Goal: Task Accomplishment & Management: Use online tool/utility

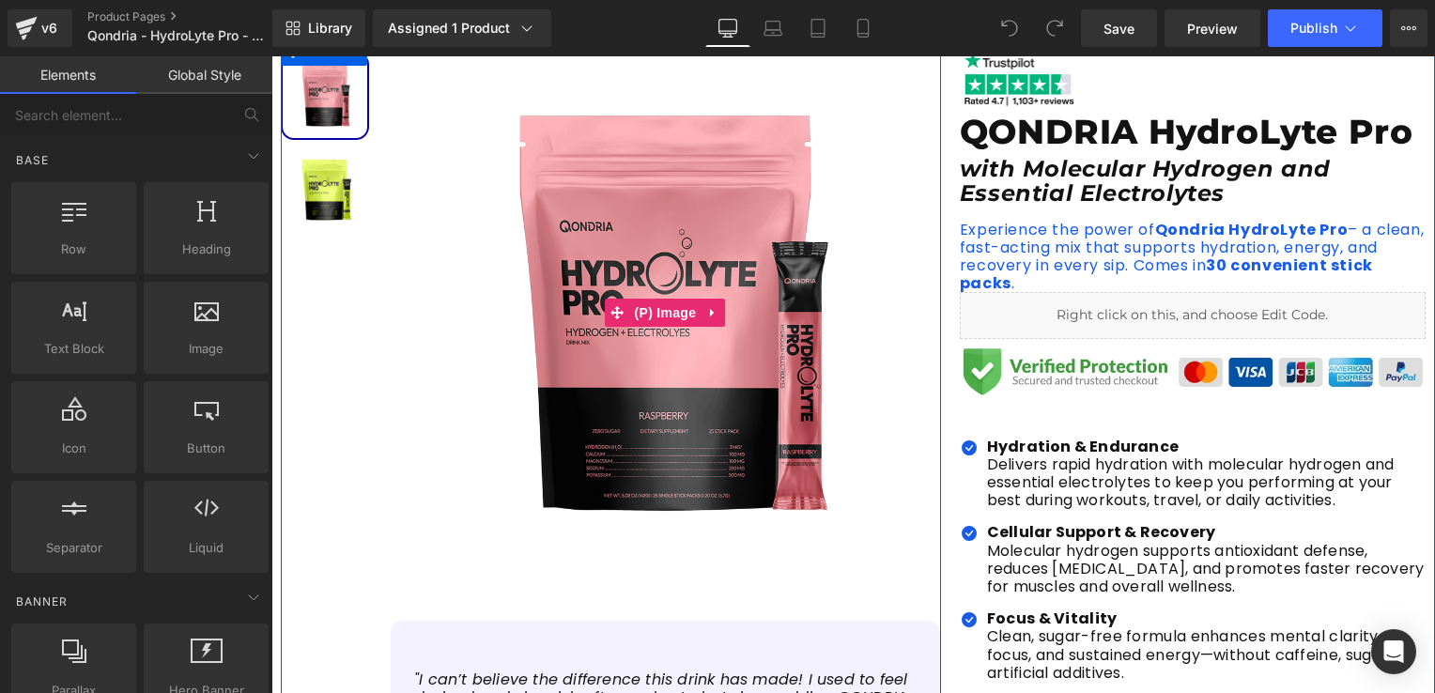
scroll to position [94, 0]
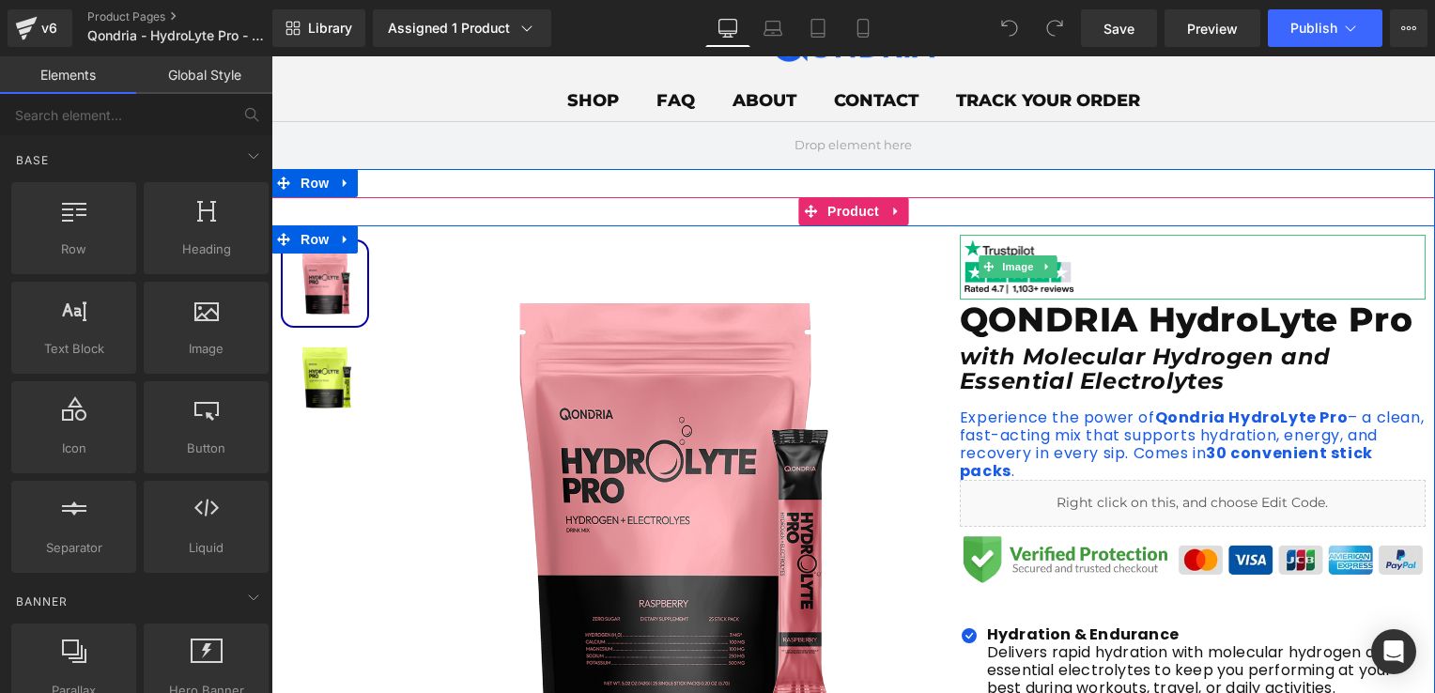
click at [1112, 280] on div at bounding box center [1193, 267] width 466 height 64
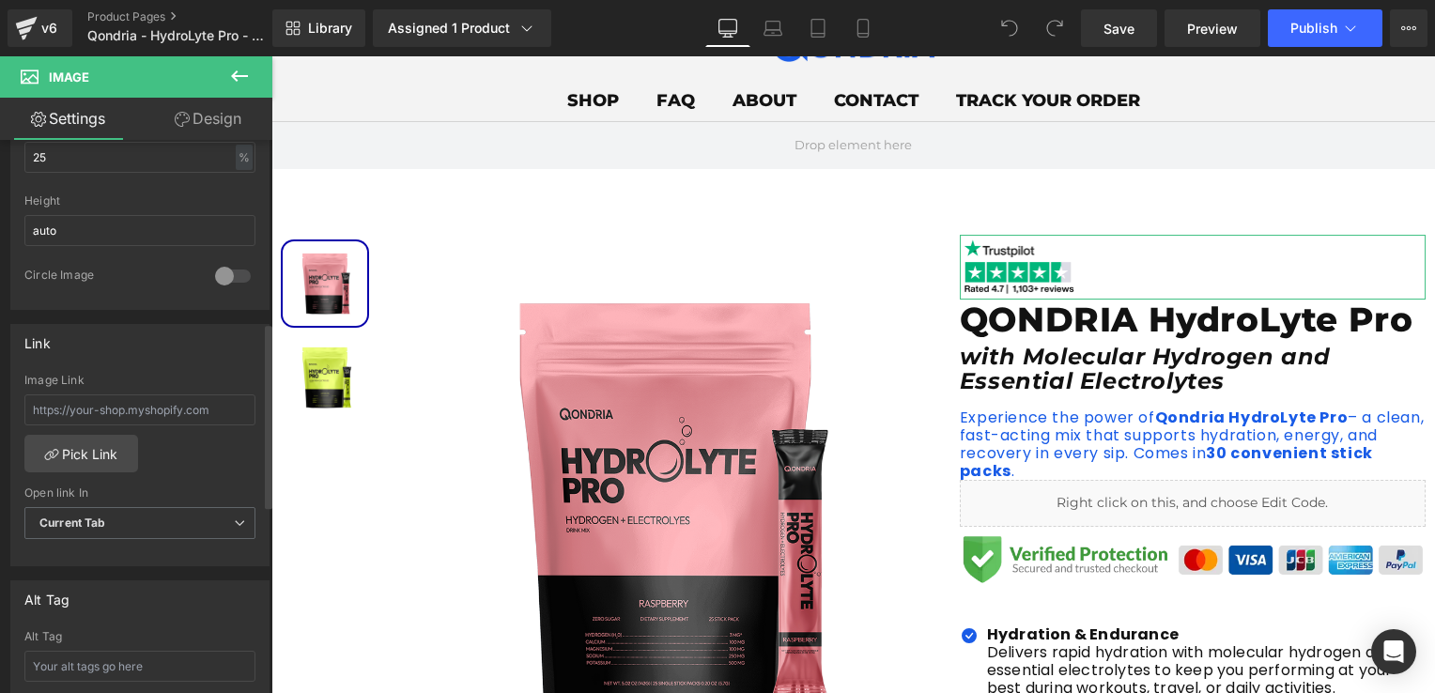
scroll to position [545, 0]
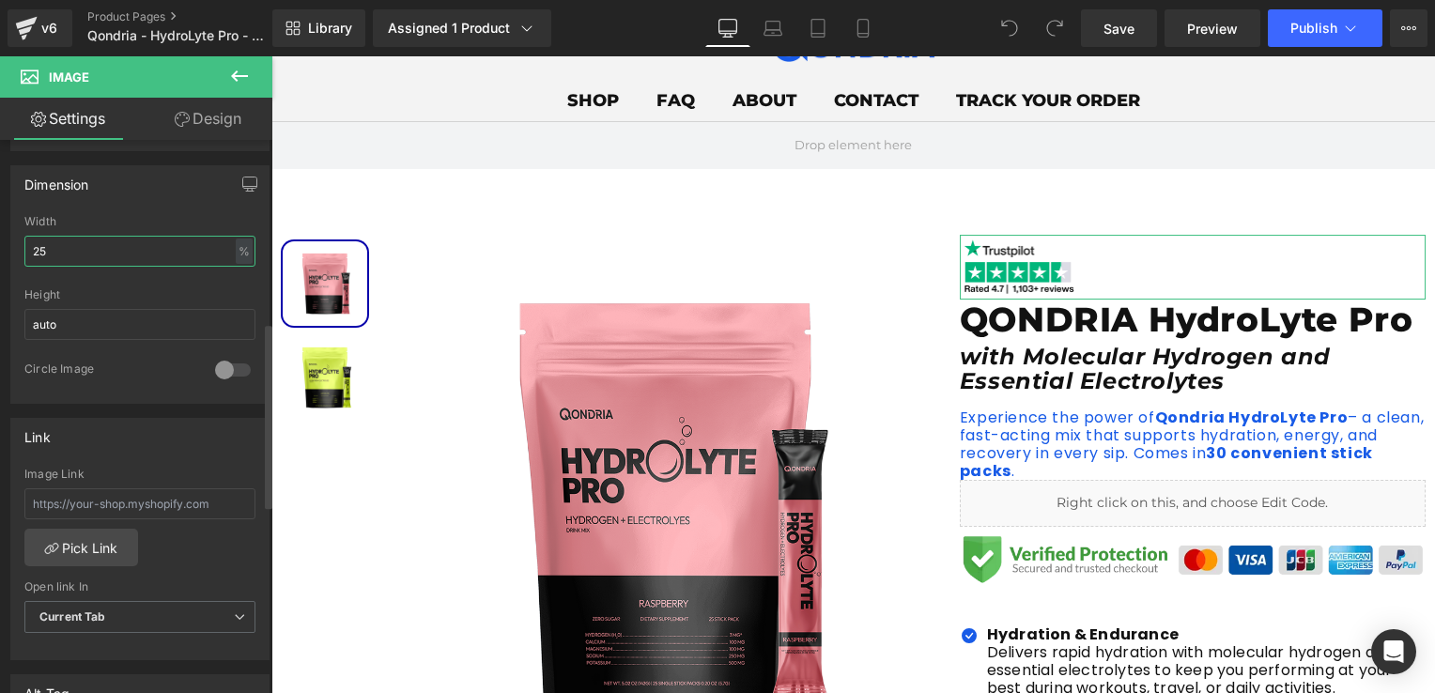
click at [100, 244] on input "25" at bounding box center [139, 251] width 231 height 31
type input "2"
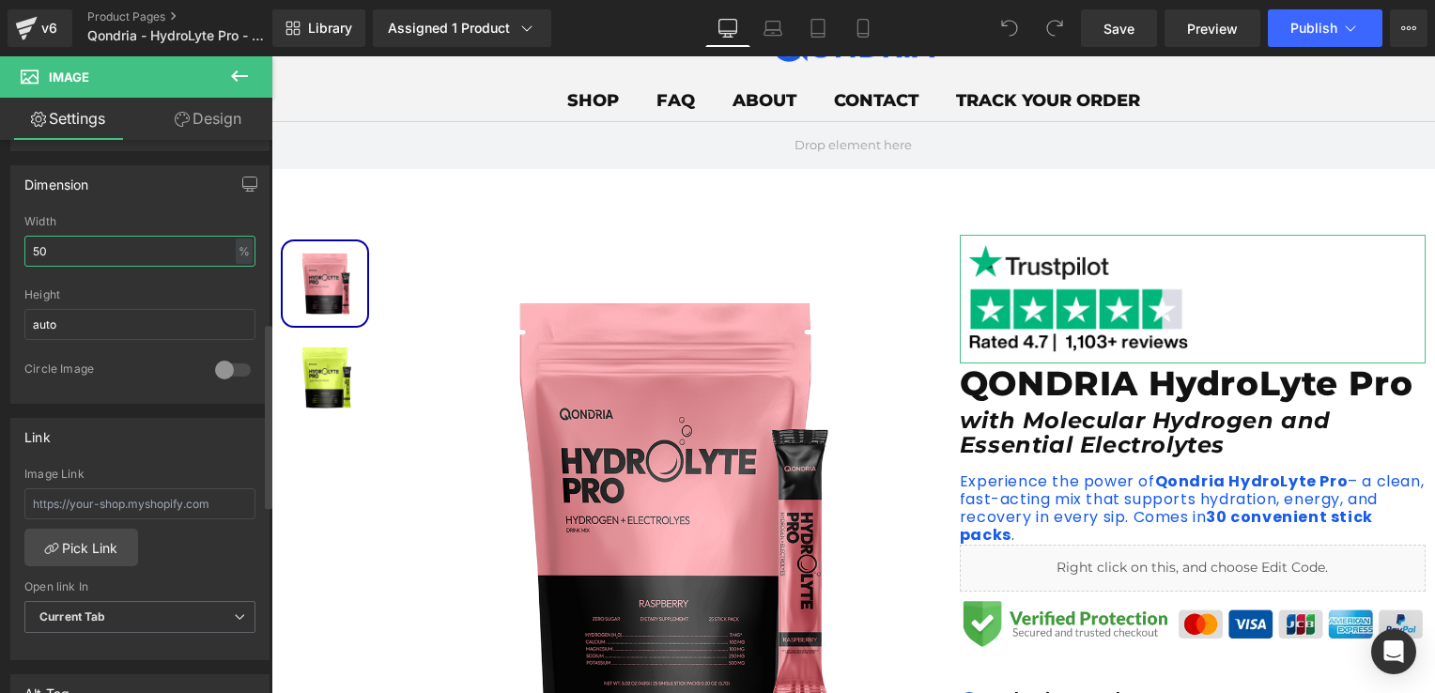
type input "5"
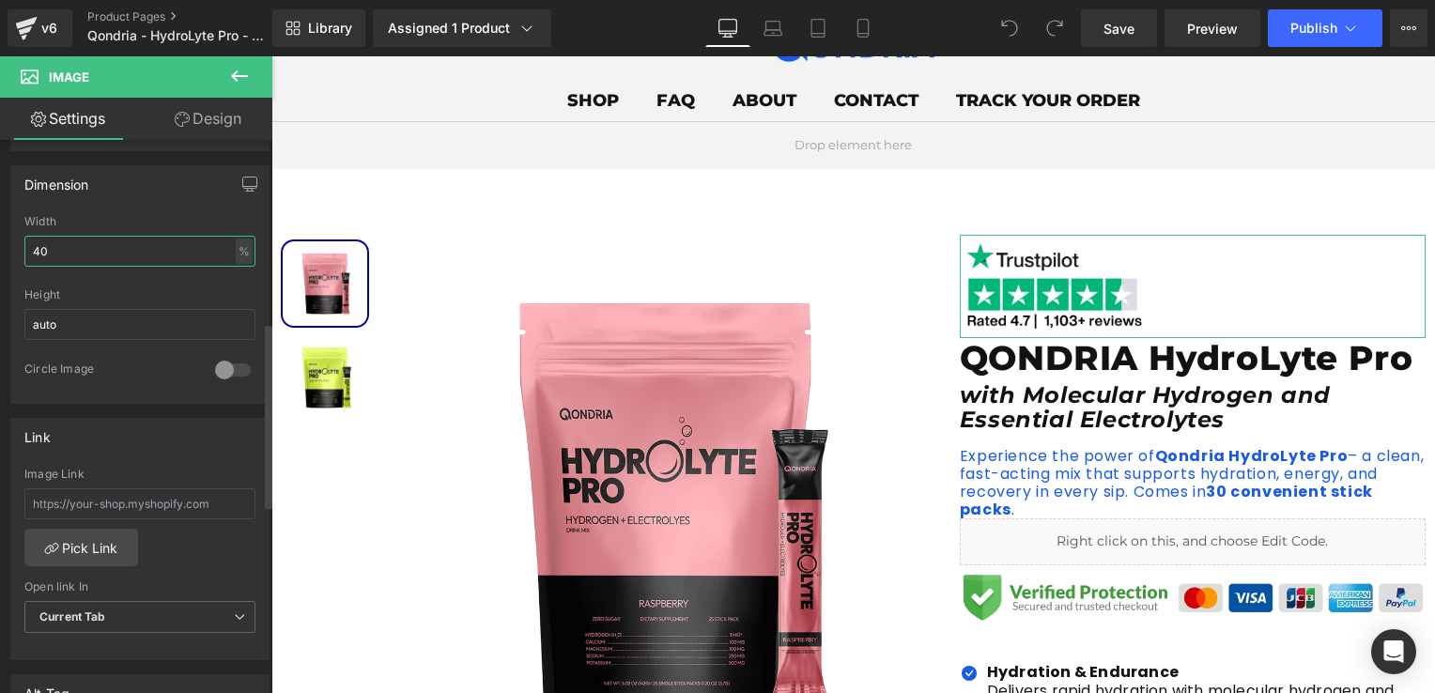
type input "4"
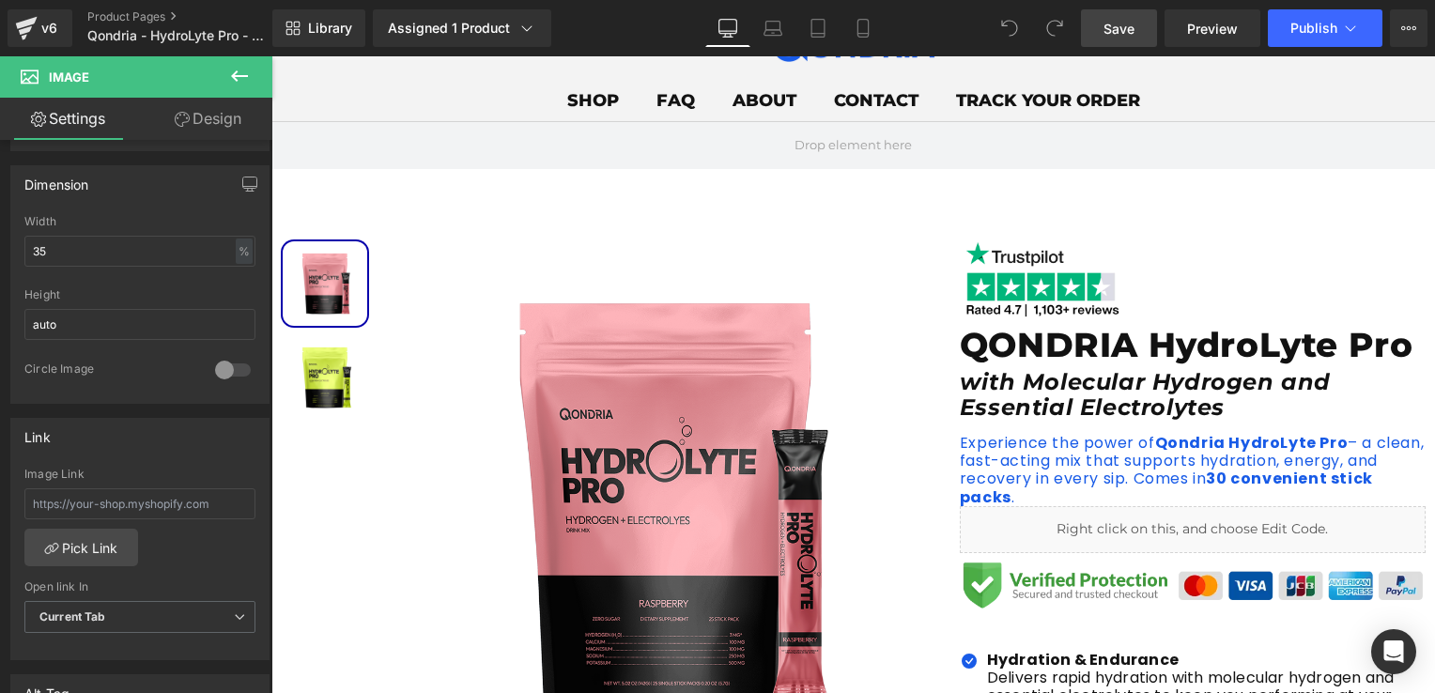
click at [1141, 36] on link "Save" at bounding box center [1119, 28] width 76 height 38
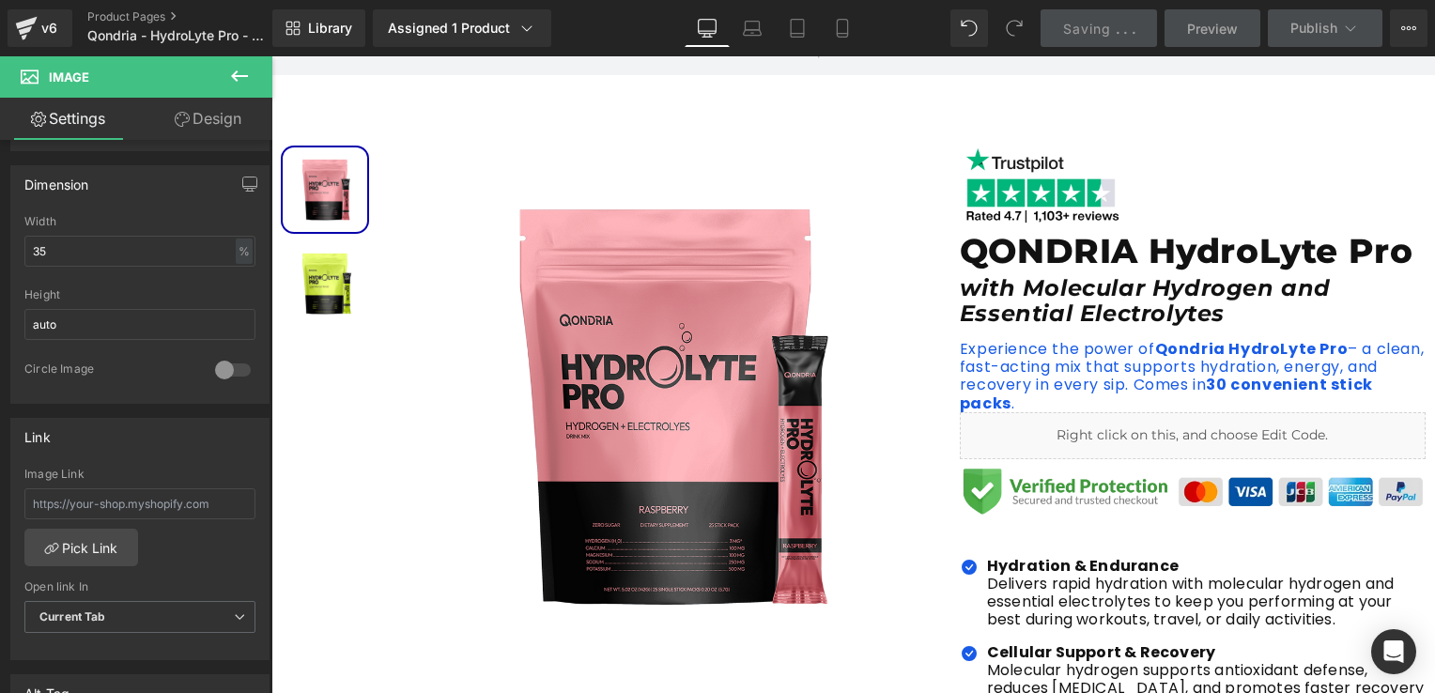
scroll to position [0, 0]
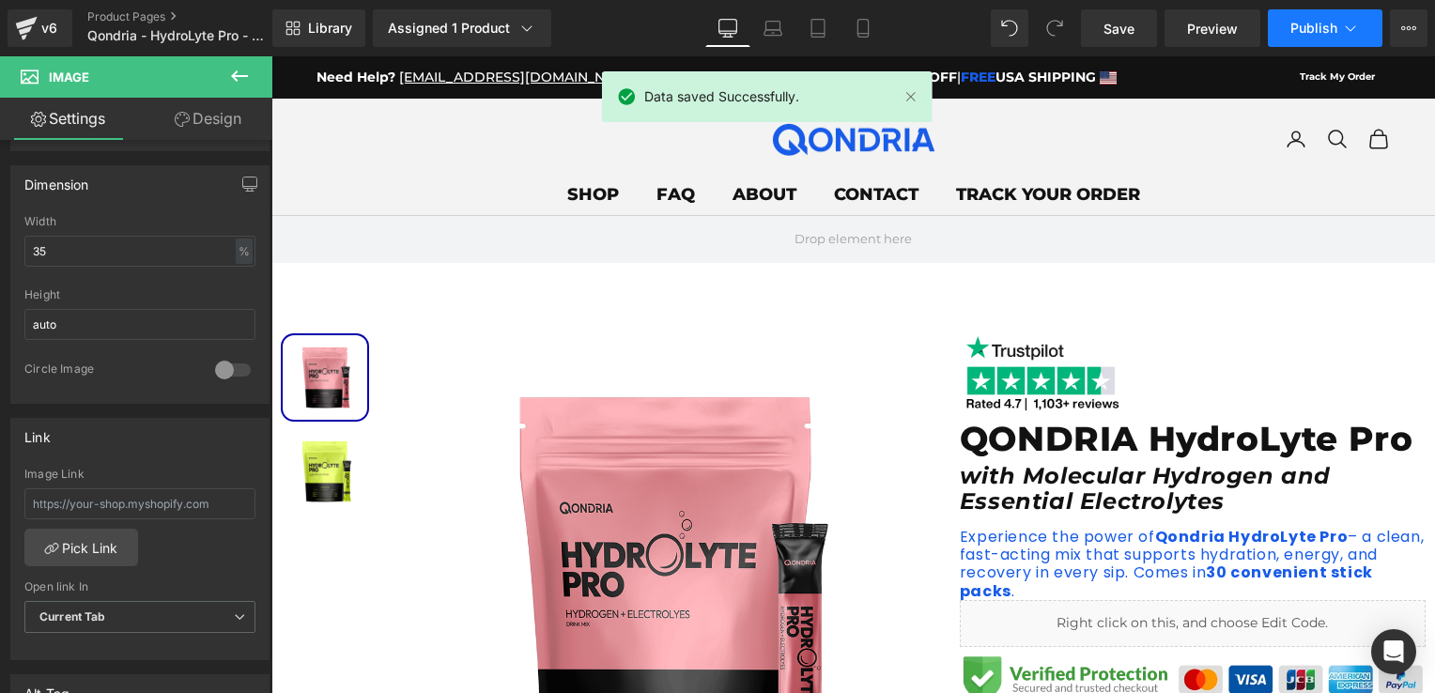
click at [1303, 35] on span "Publish" at bounding box center [1313, 28] width 47 height 15
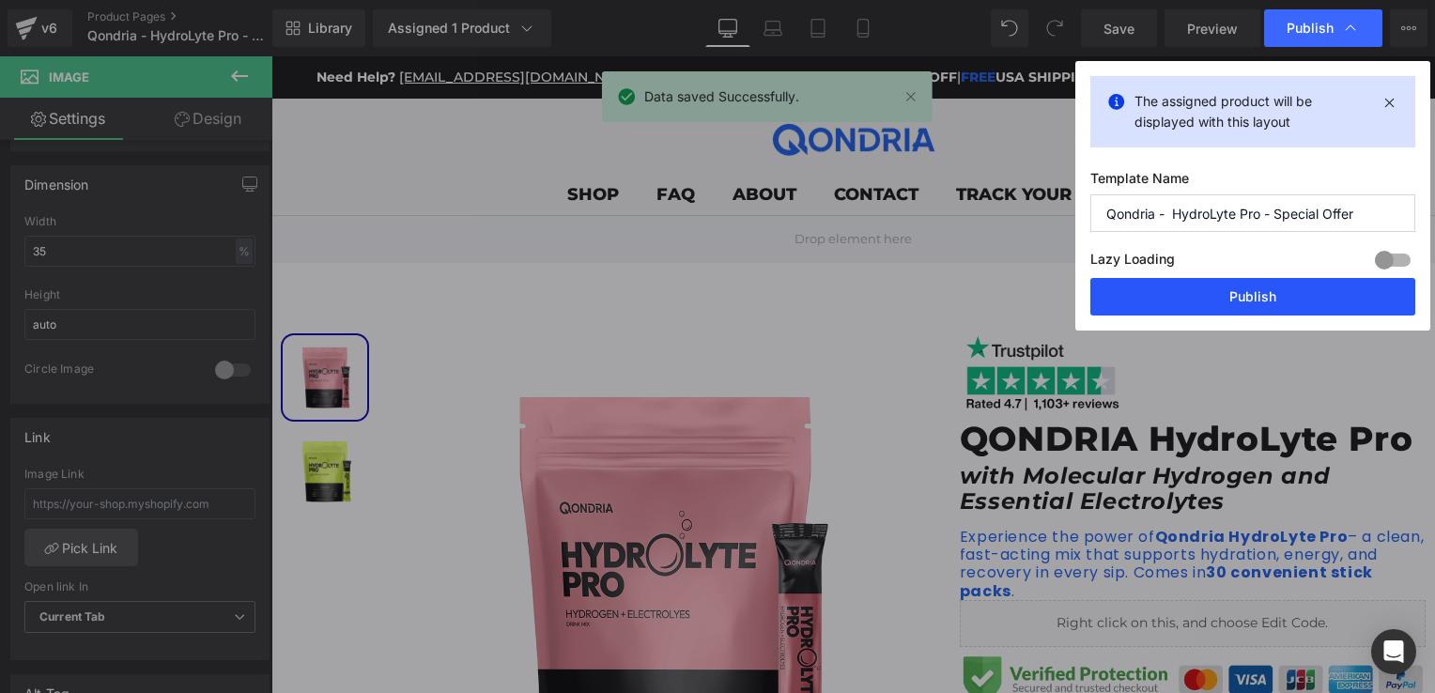
click at [1247, 294] on button "Publish" at bounding box center [1252, 297] width 325 height 38
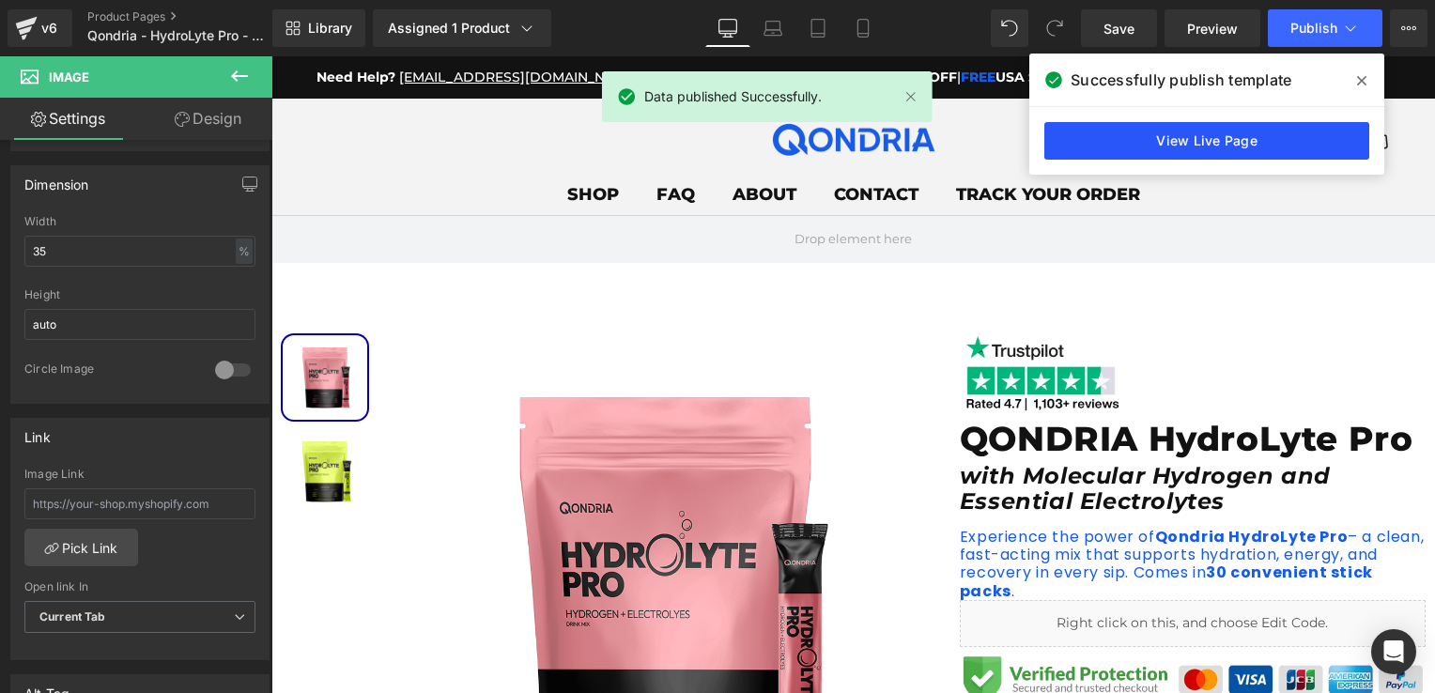
click at [1227, 148] on link "View Live Page" at bounding box center [1206, 141] width 325 height 38
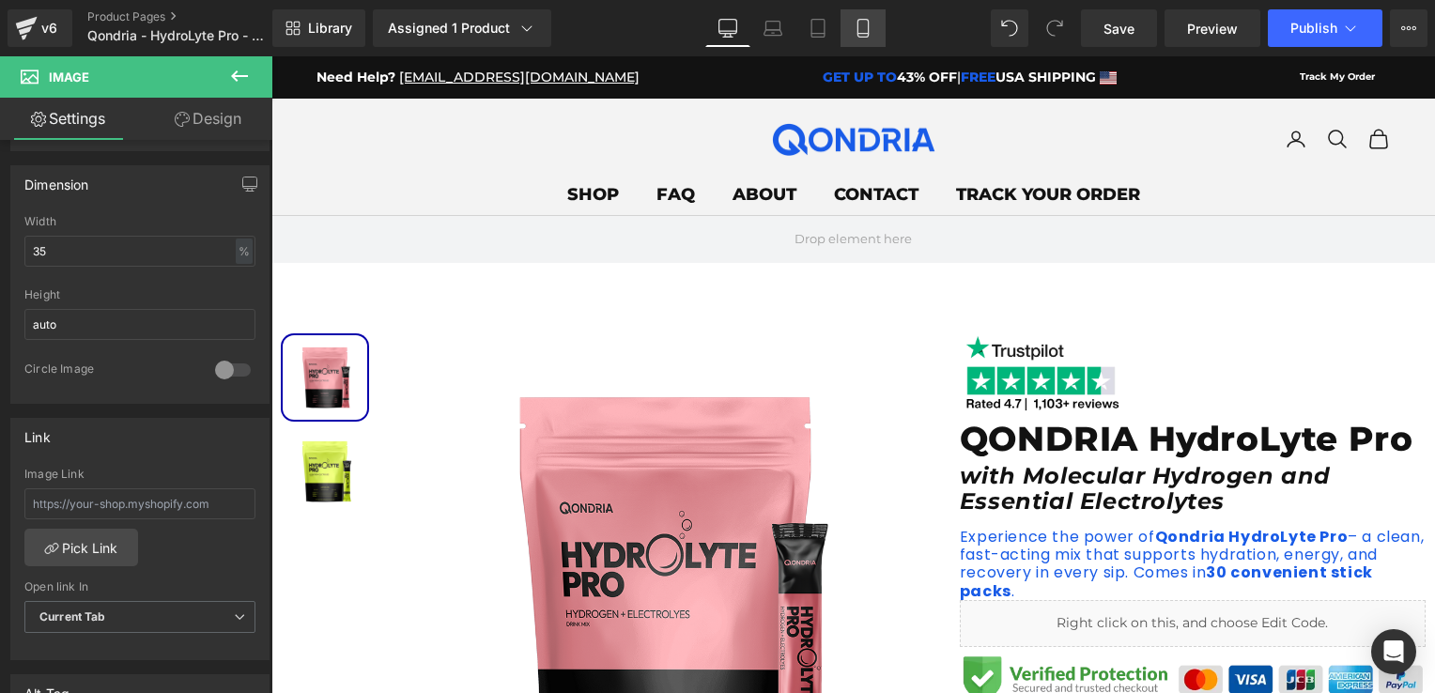
click at [864, 32] on icon at bounding box center [863, 28] width 19 height 19
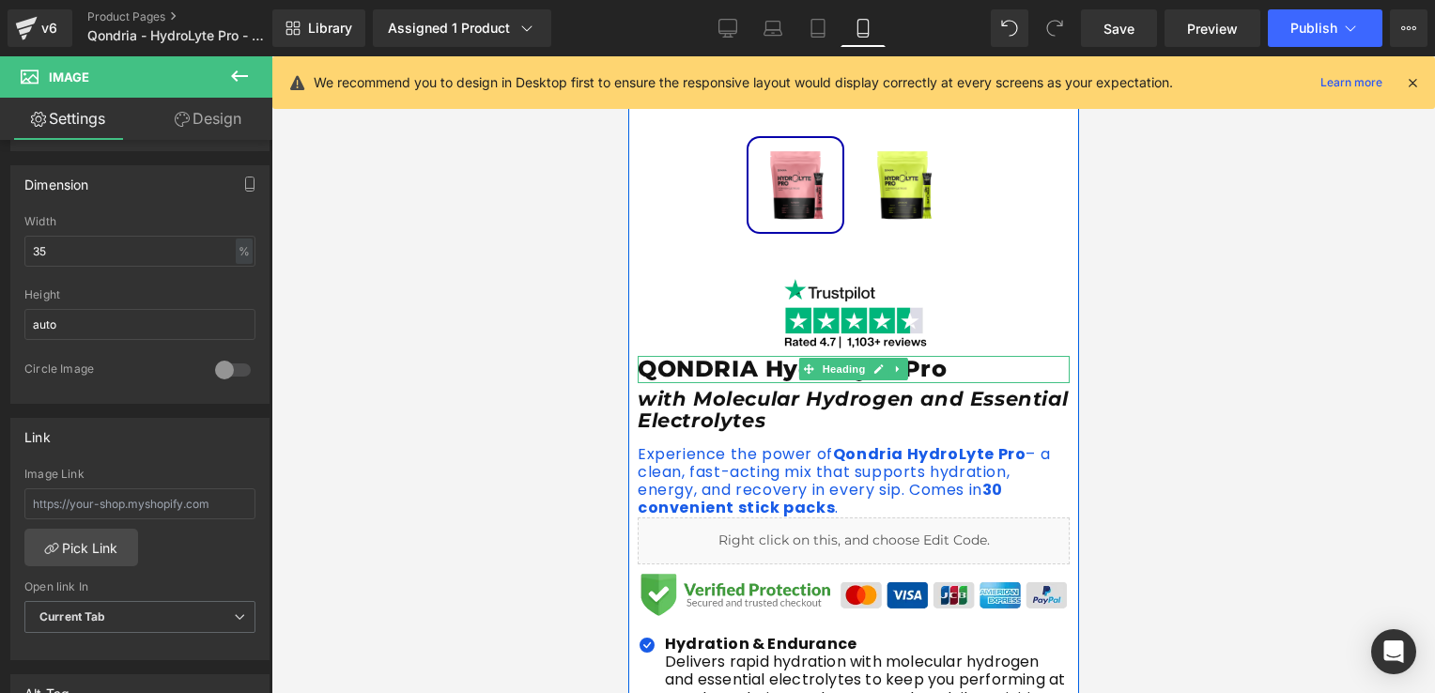
scroll to position [443, 0]
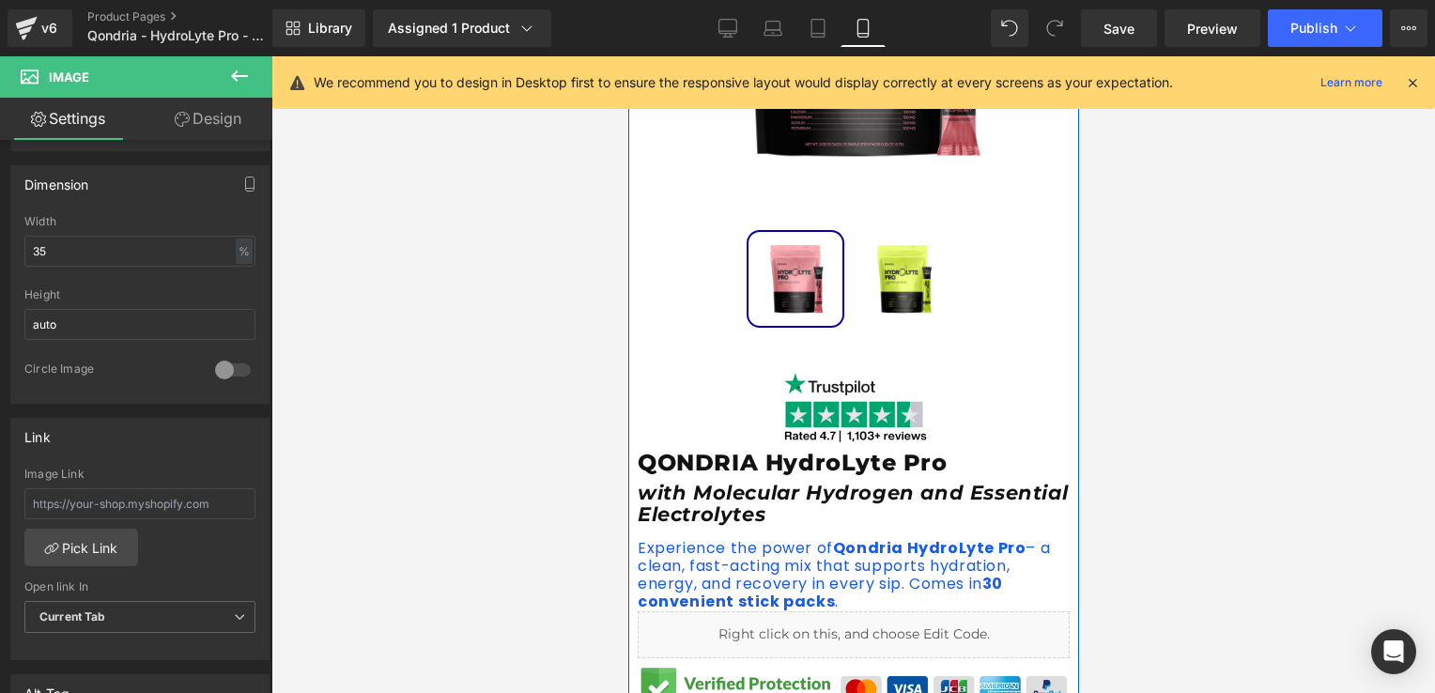
click at [854, 411] on div "Image" at bounding box center [853, 408] width 432 height 84
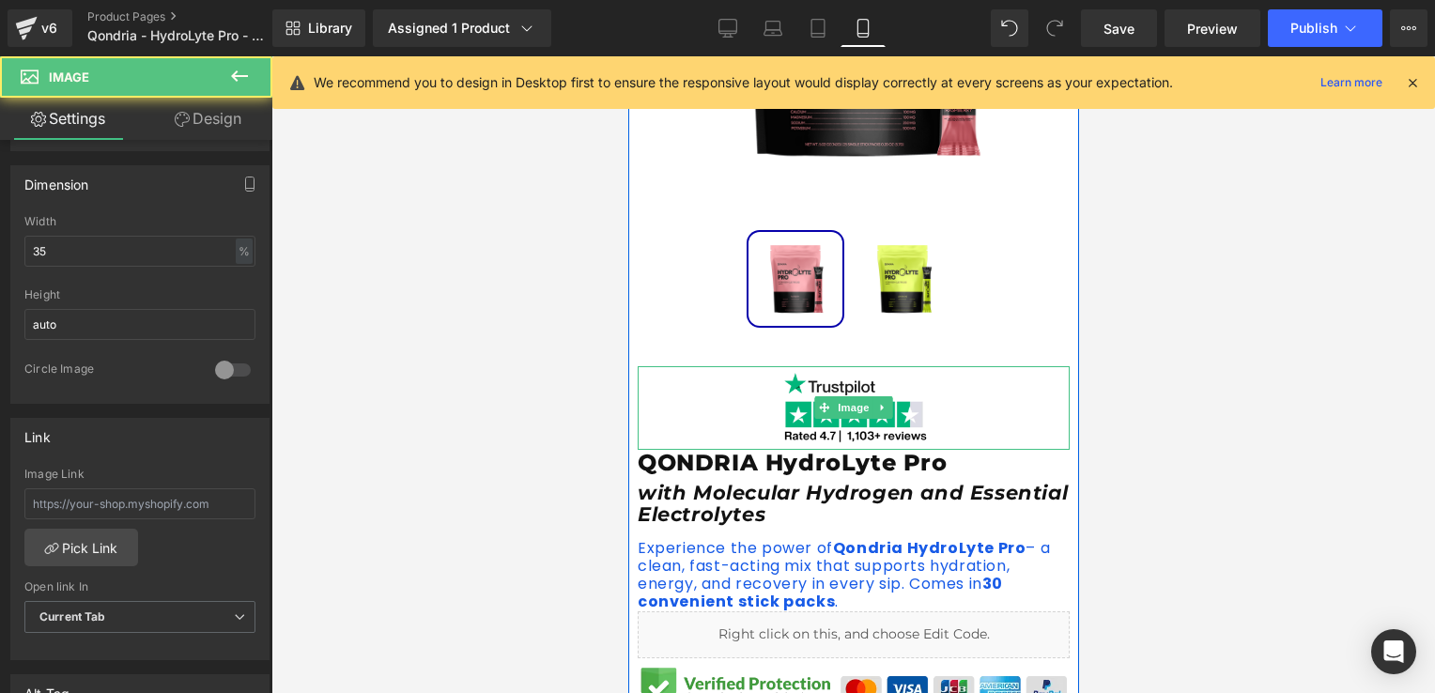
click at [727, 435] on div at bounding box center [853, 408] width 432 height 84
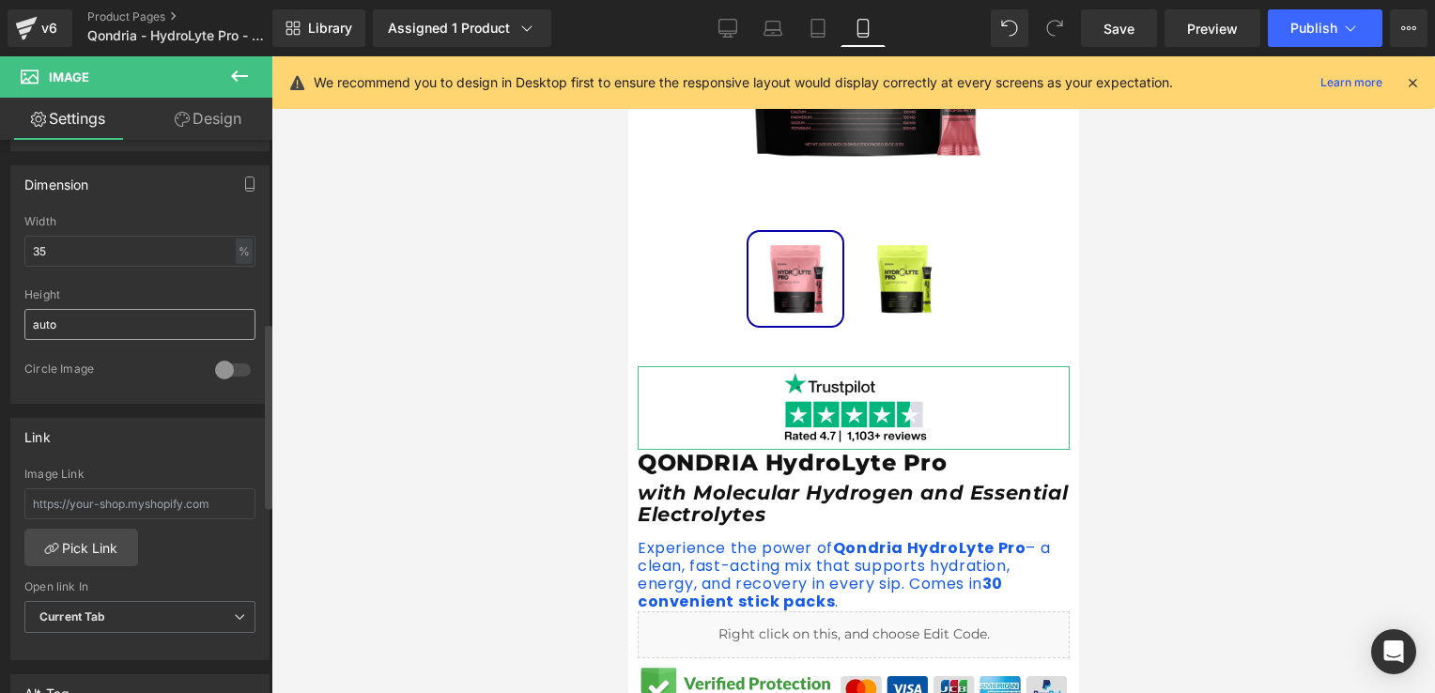
scroll to position [451, 0]
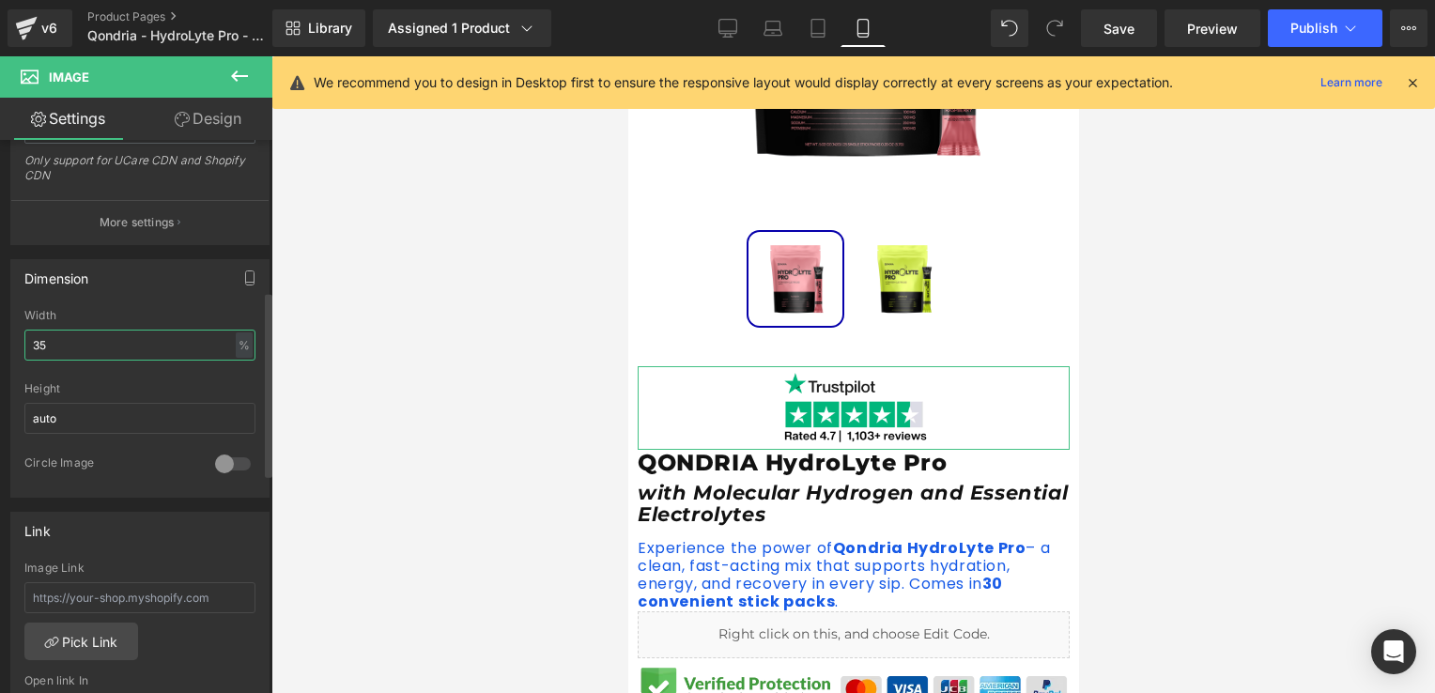
click at [83, 349] on input "35" at bounding box center [139, 345] width 231 height 31
type input "3"
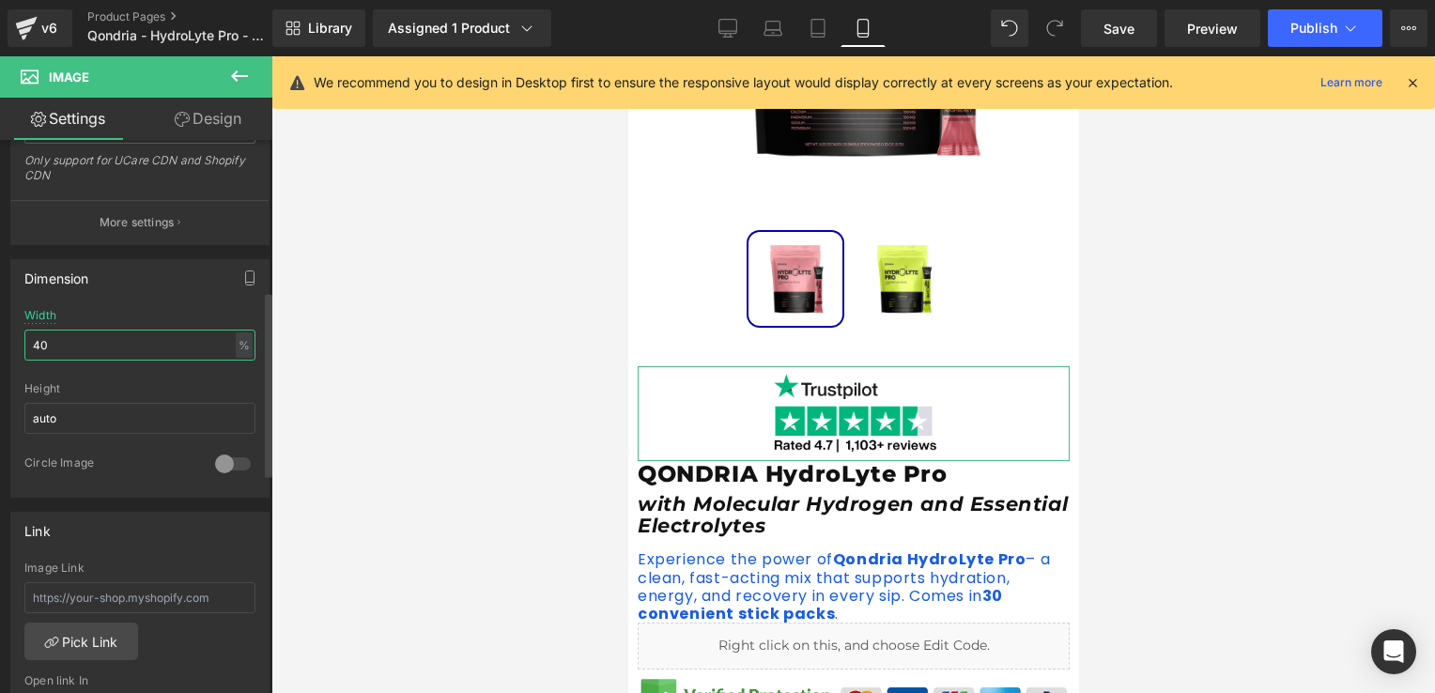
click at [90, 338] on input "40" at bounding box center [139, 345] width 231 height 31
type input "4"
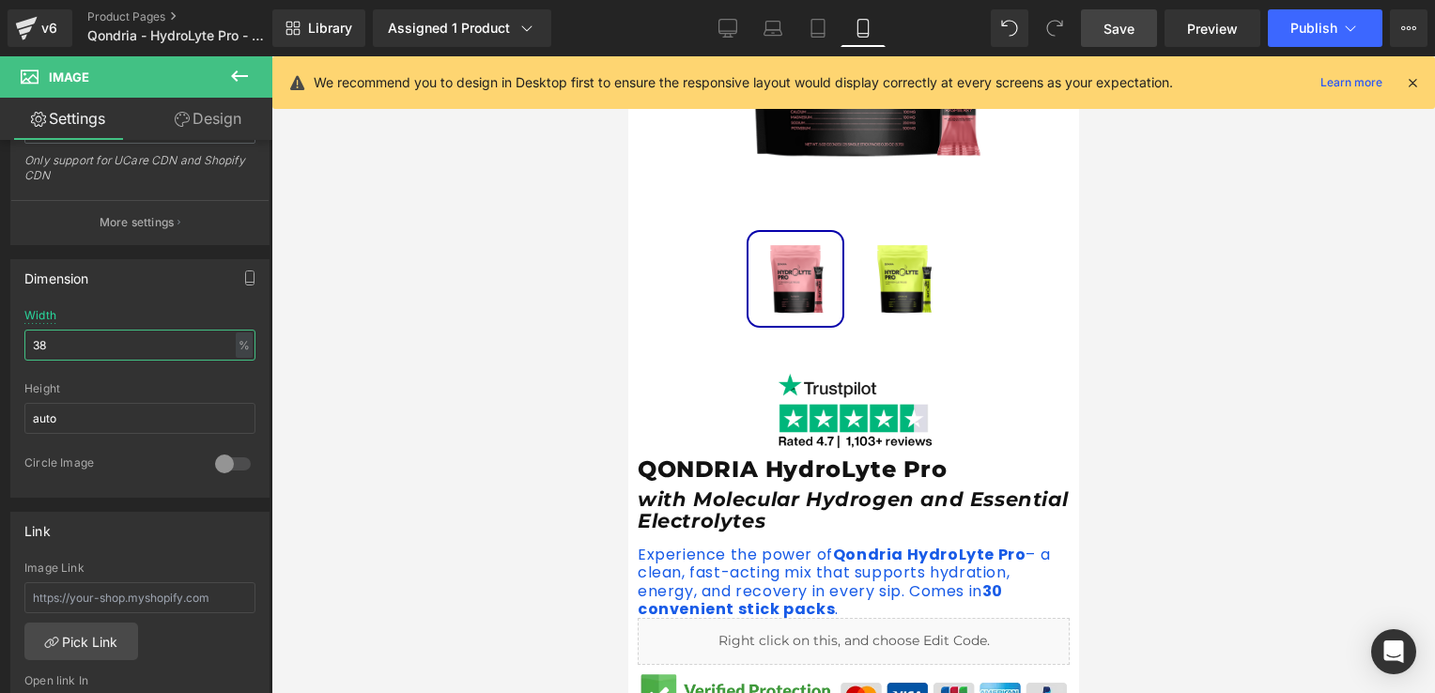
type input "38"
click at [1112, 33] on span "Save" at bounding box center [1118, 29] width 31 height 20
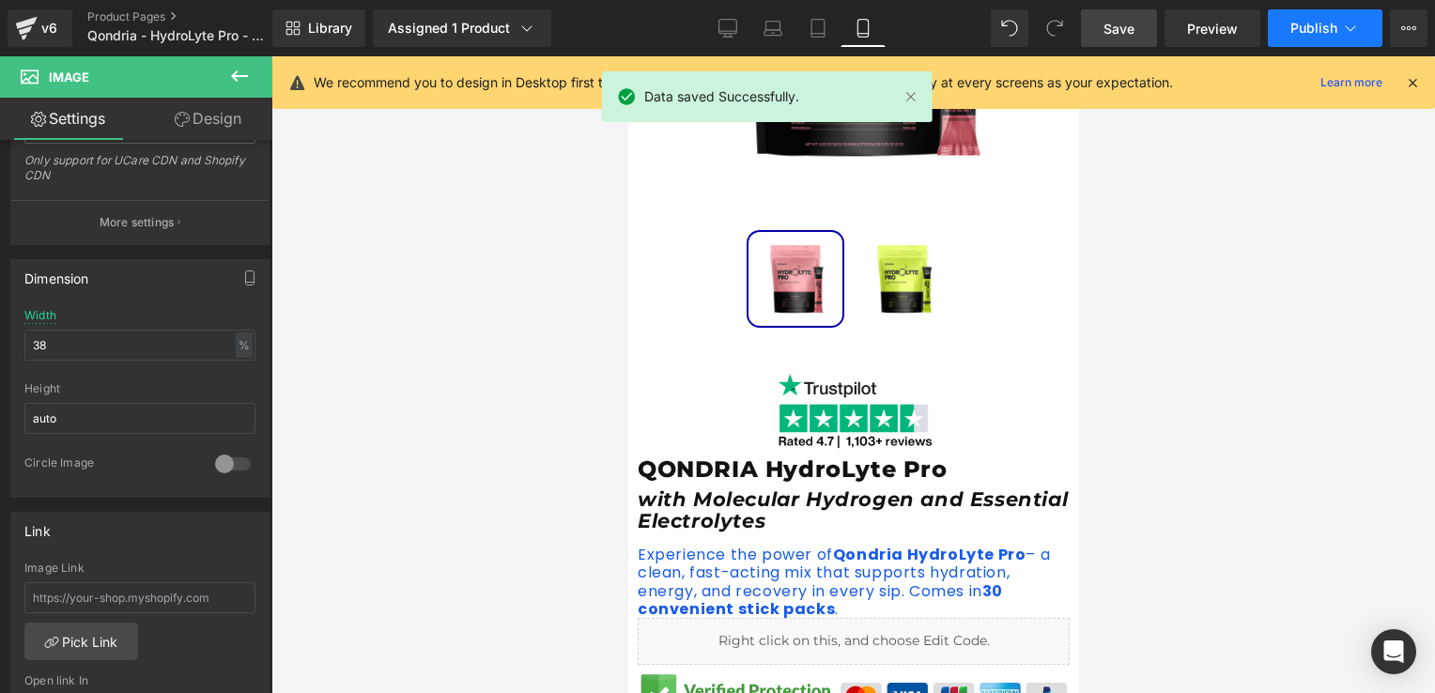
click at [1322, 22] on span "Publish" at bounding box center [1313, 28] width 47 height 15
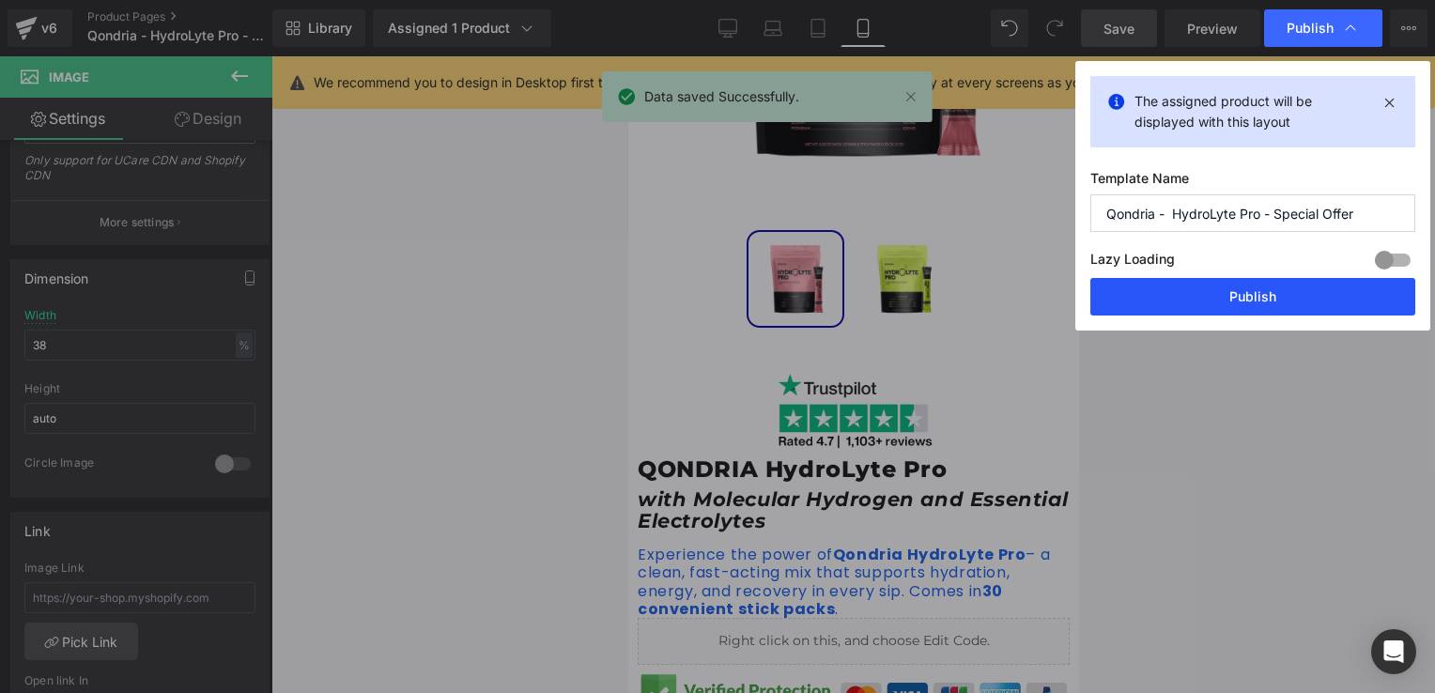
click at [1286, 293] on button "Publish" at bounding box center [1252, 297] width 325 height 38
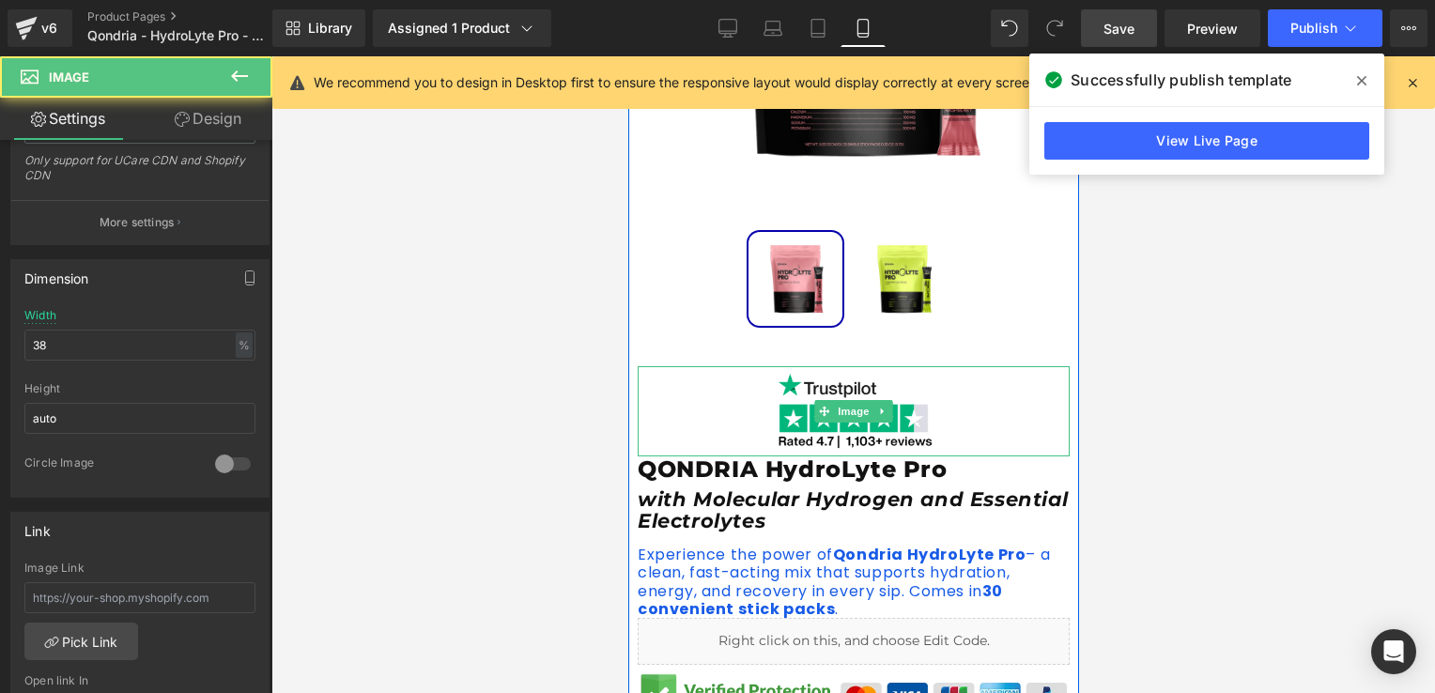
click at [737, 400] on div at bounding box center [853, 411] width 432 height 90
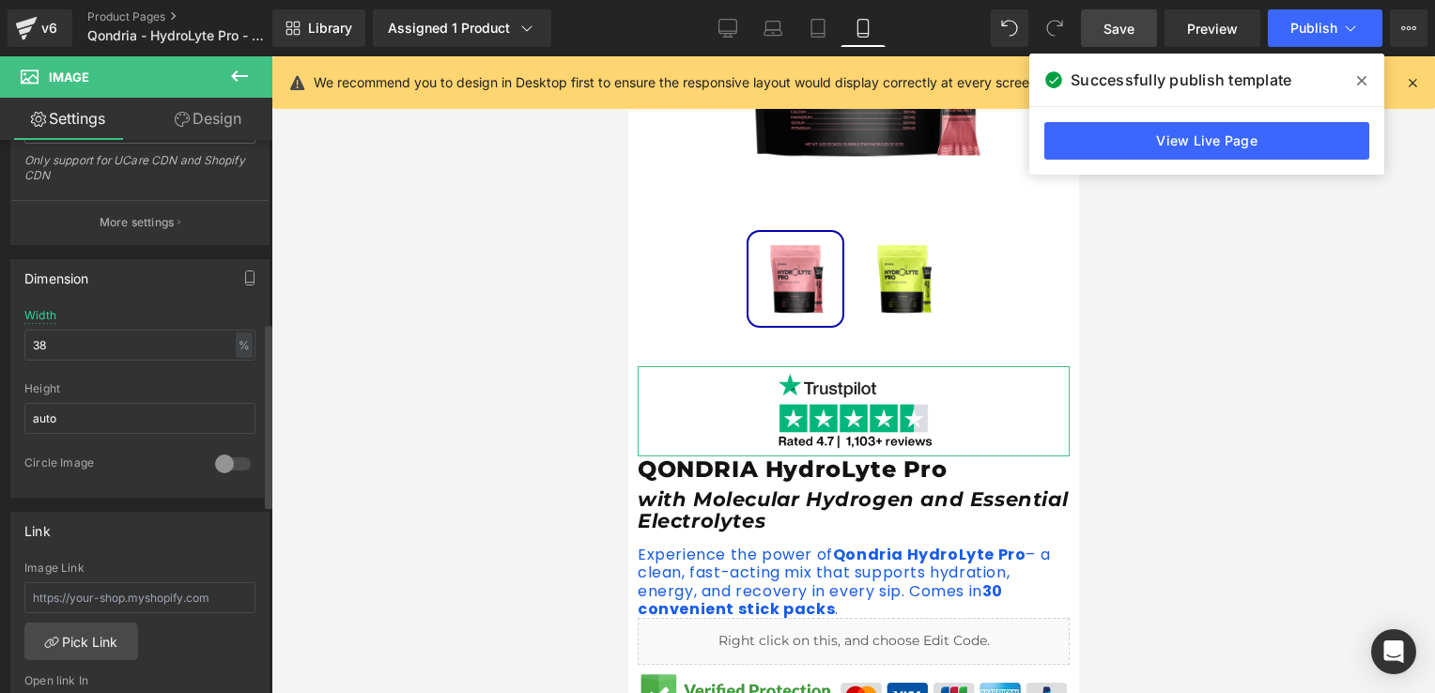
scroll to position [545, 0]
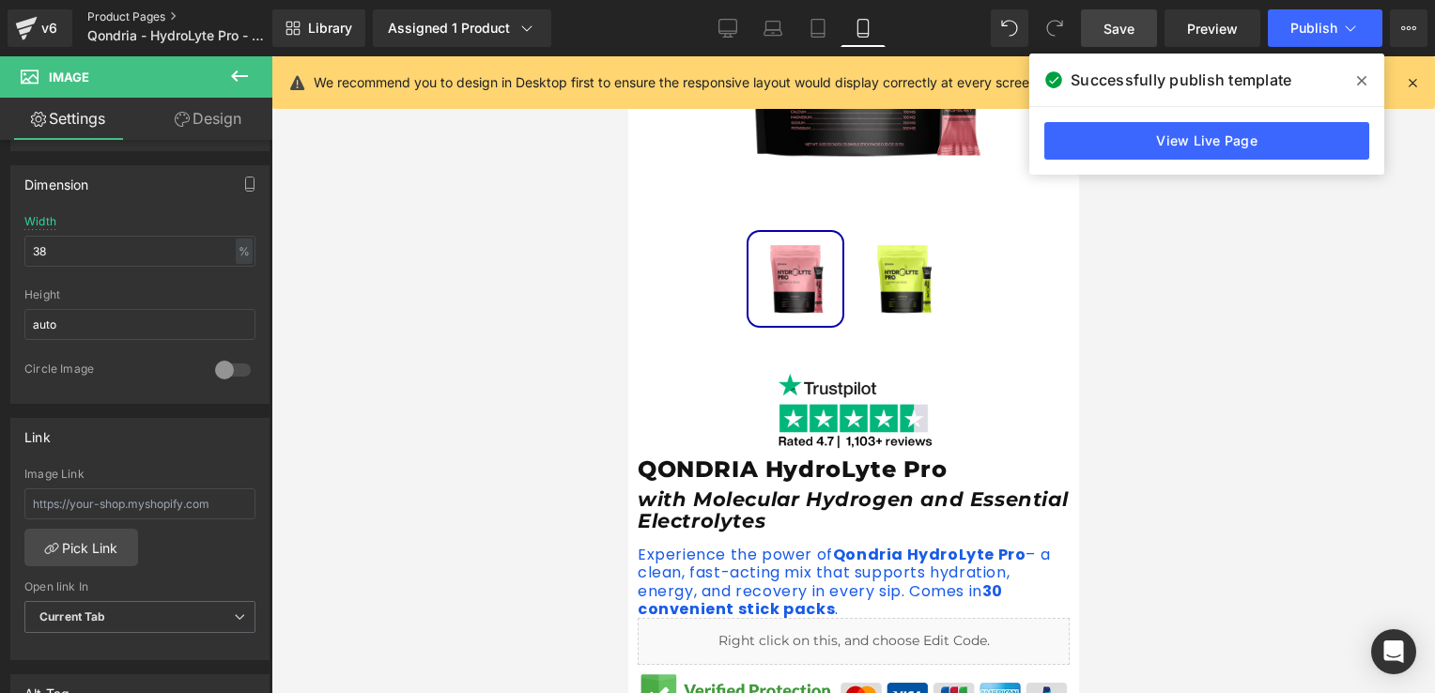
click at [124, 23] on link "Product Pages" at bounding box center [195, 16] width 216 height 15
